Goal: Task Accomplishment & Management: Use online tool/utility

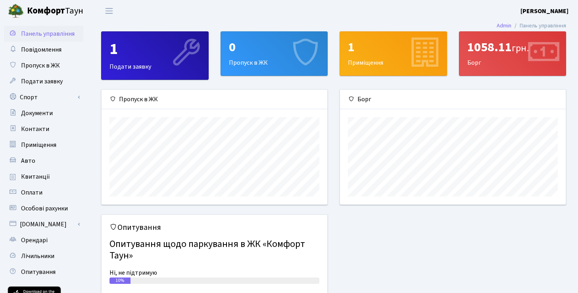
scroll to position [115, 226]
click at [42, 97] on link "Спорт" at bounding box center [43, 97] width 79 height 16
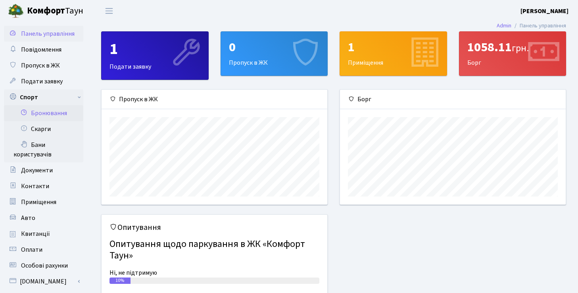
click at [57, 114] on link "Бронювання" at bounding box center [43, 113] width 79 height 16
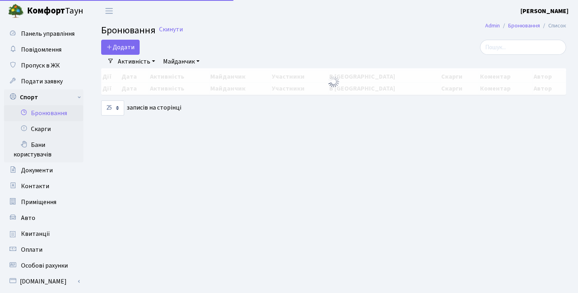
select select "25"
click at [135, 48] on button "Додати" at bounding box center [120, 47] width 38 height 15
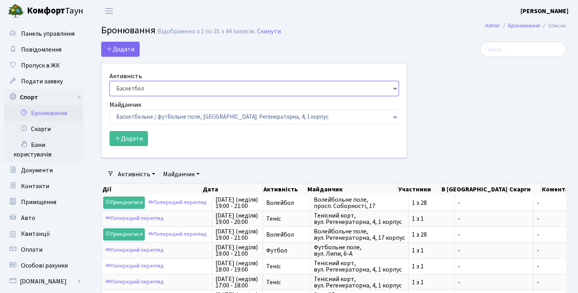
select select "1"
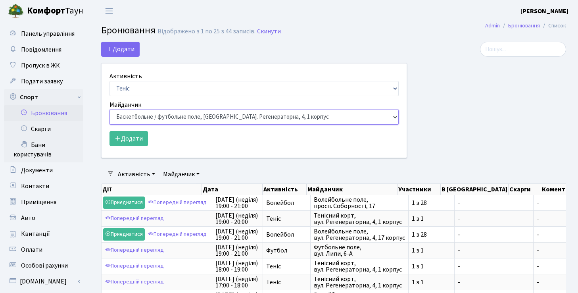
select select "1"
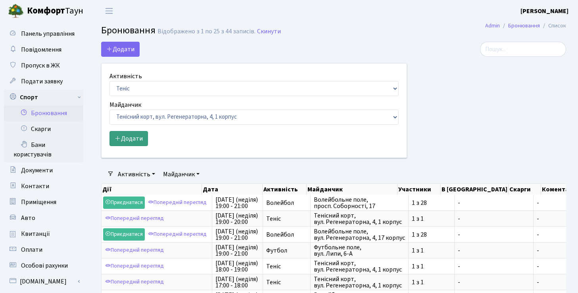
click at [130, 139] on button "Додати" at bounding box center [128, 138] width 38 height 15
